Goal: Task Accomplishment & Management: Use online tool/utility

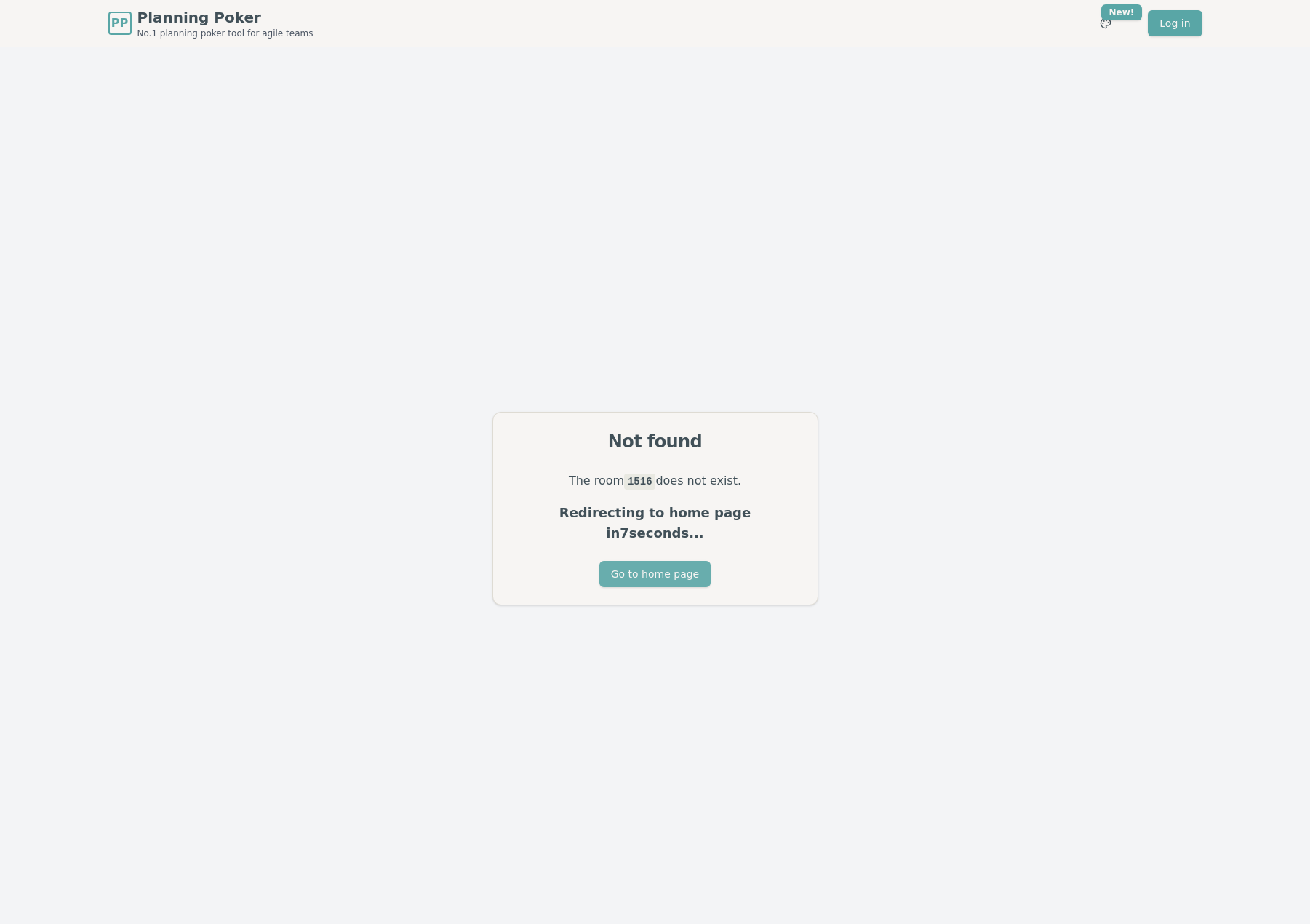
click at [662, 573] on button "Go to home page" at bounding box center [655, 574] width 111 height 26
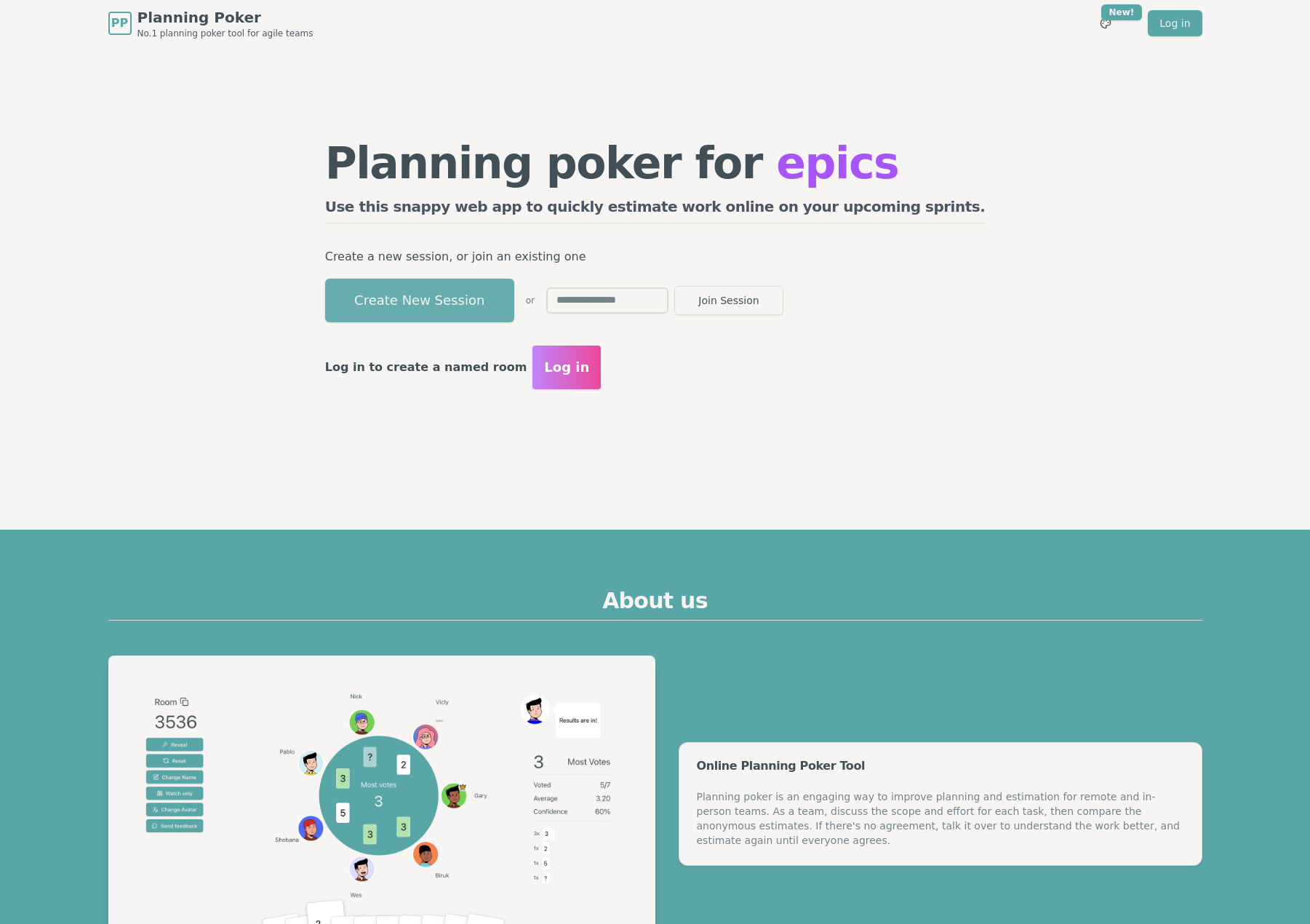
click at [488, 307] on button "Create New Session" at bounding box center [419, 300] width 189 height 44
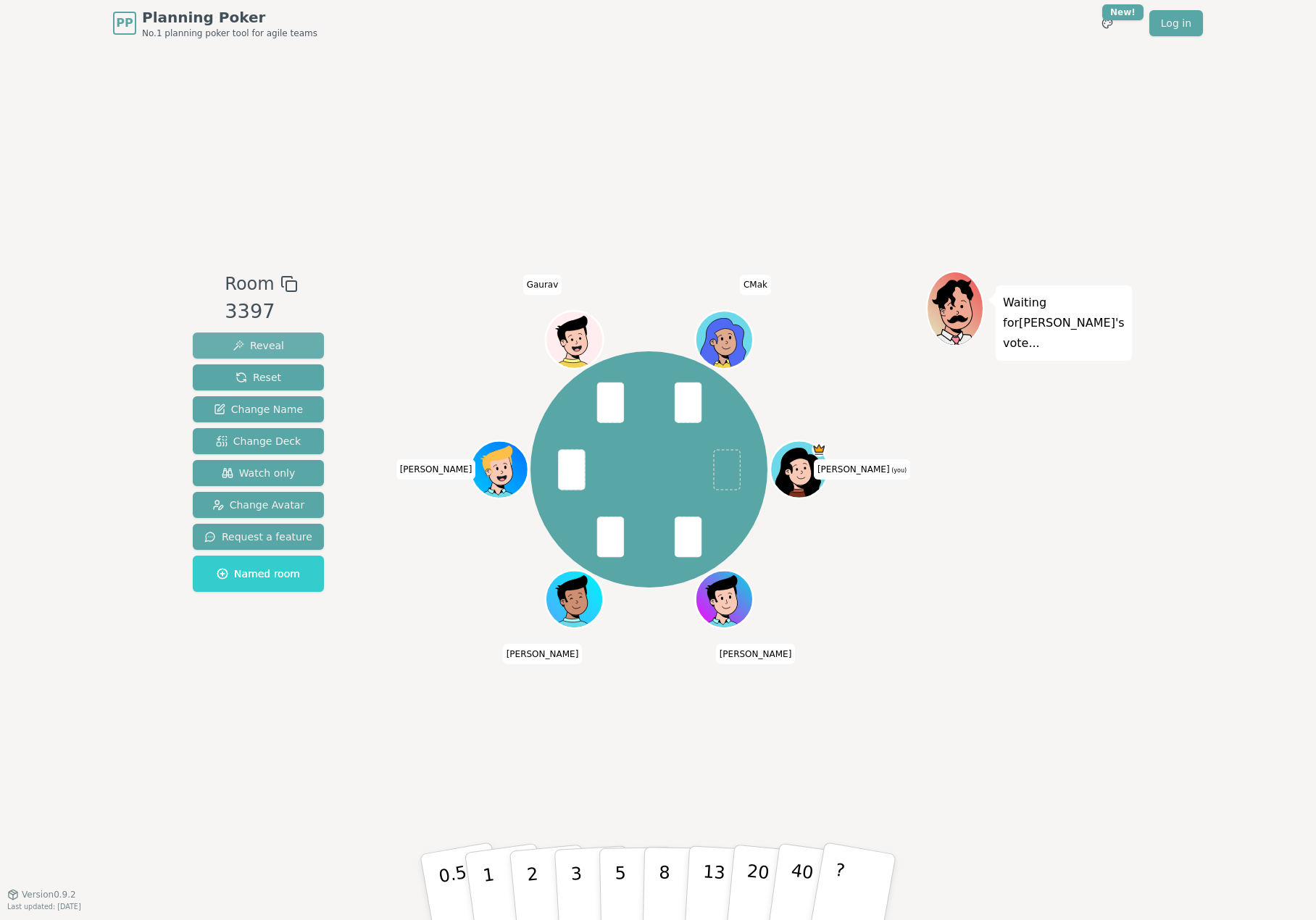
click at [283, 343] on button "Reveal" at bounding box center [258, 345] width 131 height 26
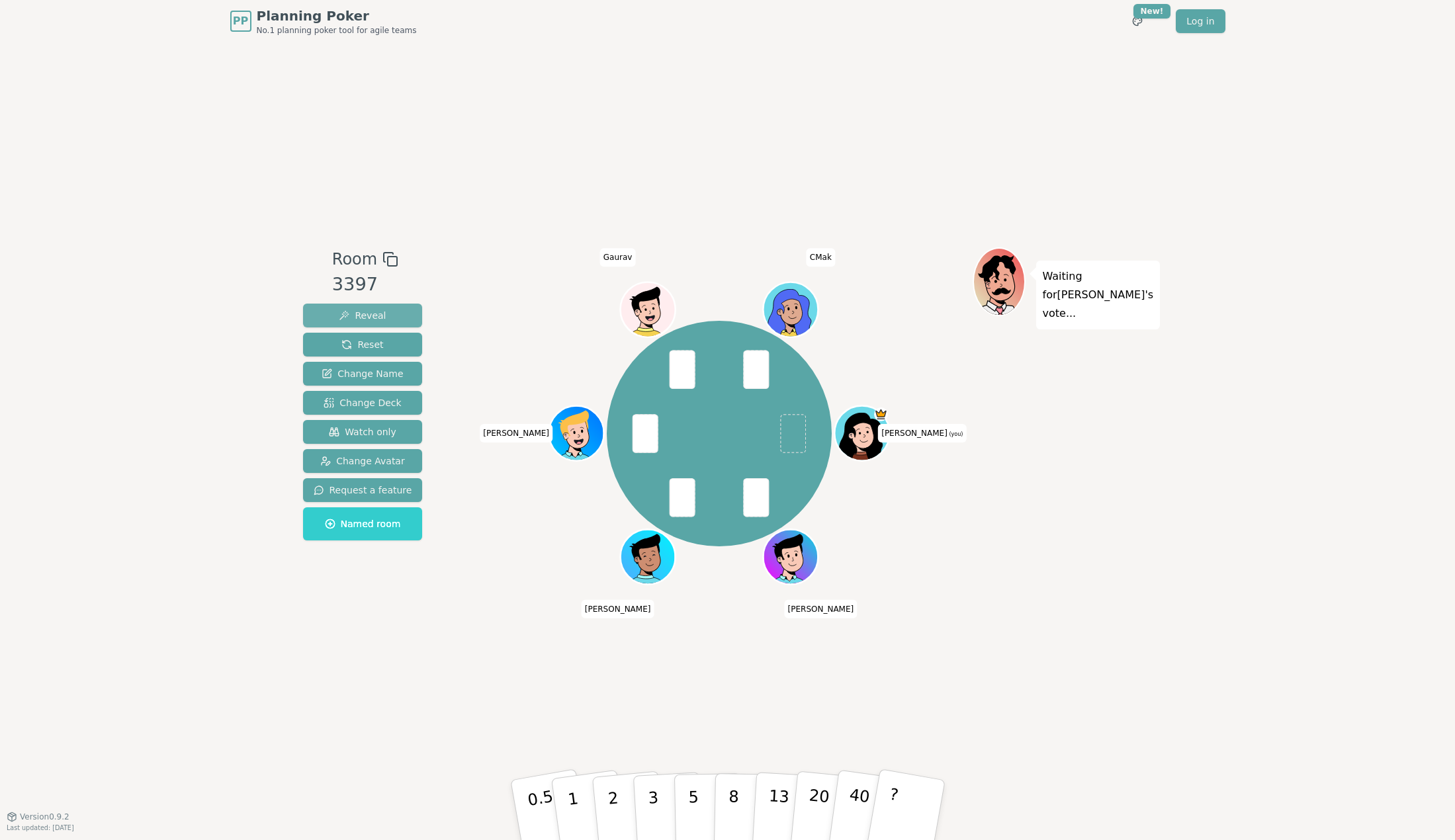
click at [364, 311] on span "Reveal" at bounding box center [363, 315] width 47 height 13
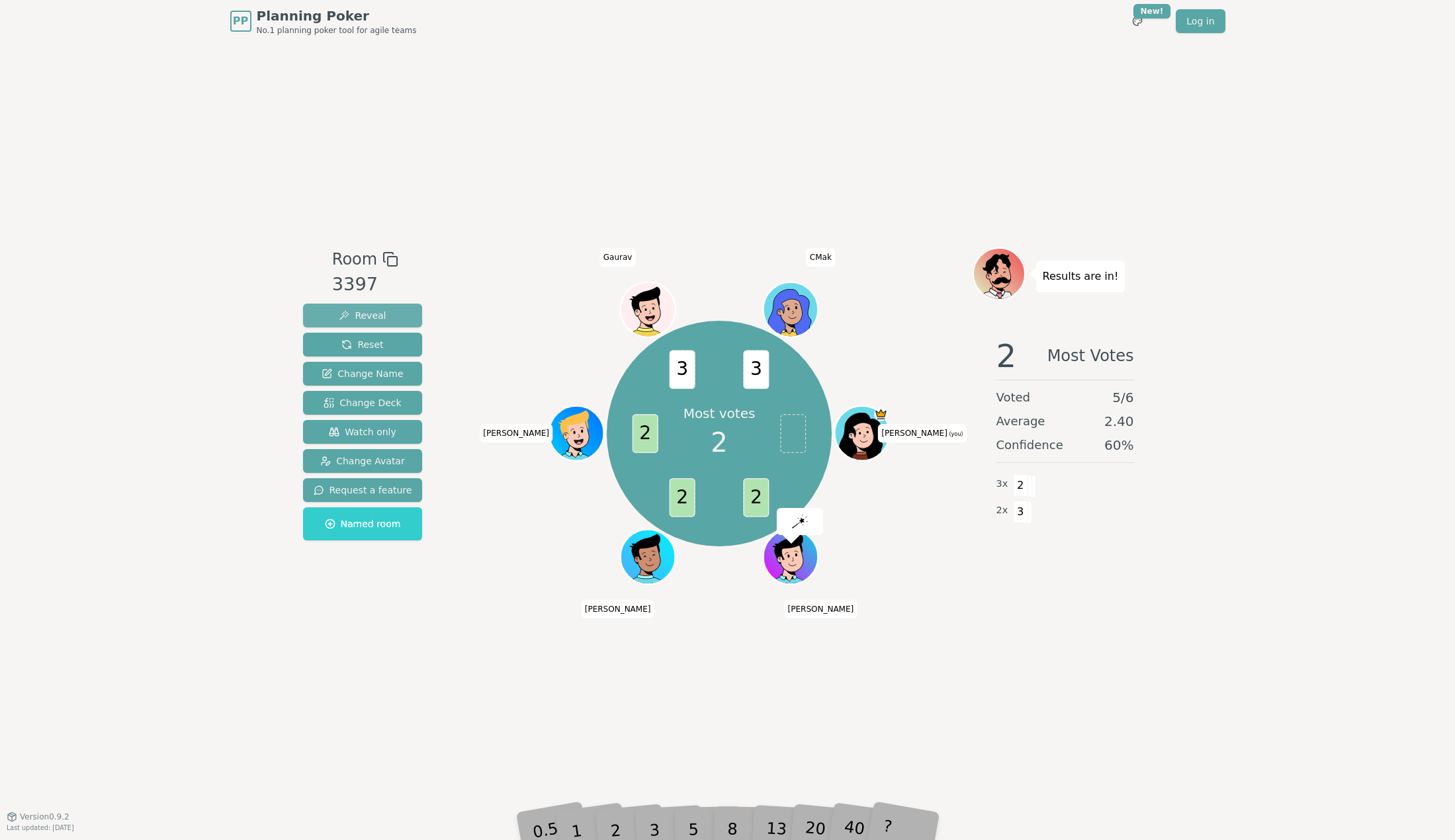
click at [315, 306] on button "Reveal" at bounding box center [363, 315] width 120 height 24
click at [384, 318] on button "Reveal" at bounding box center [363, 315] width 120 height 24
